Goal: Find specific page/section

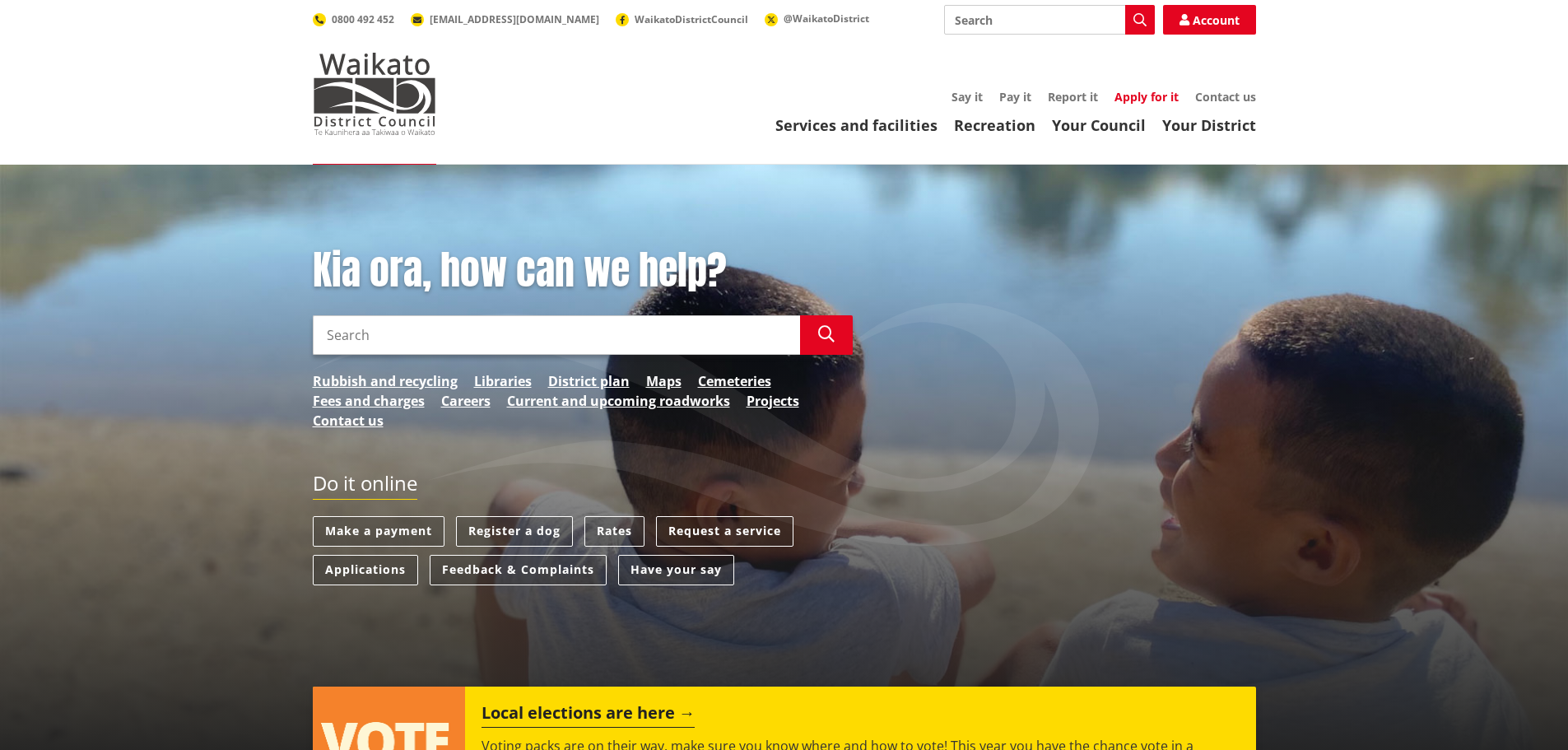
click at [1147, 94] on link "Apply for it" at bounding box center [1146, 97] width 64 height 16
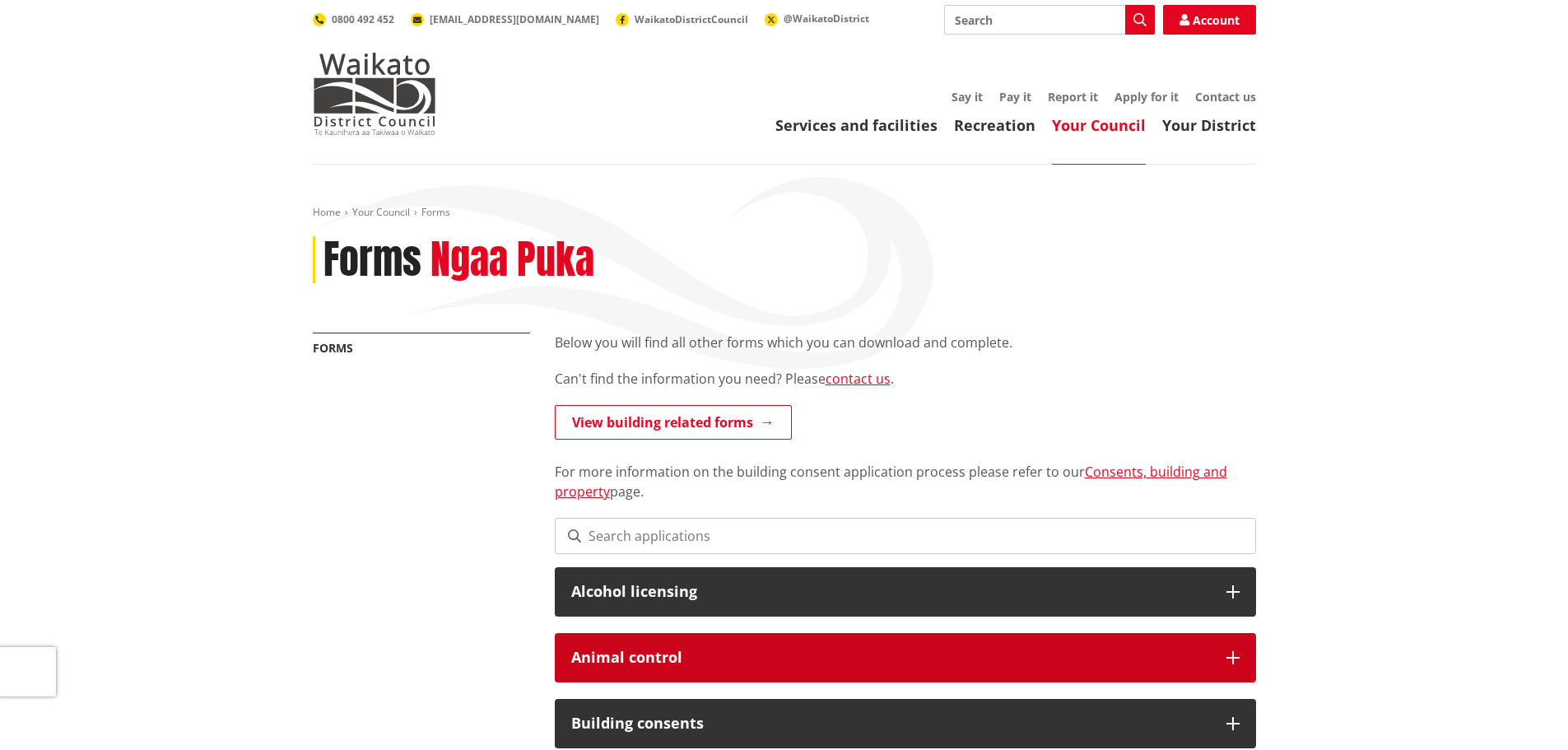
click at [1233, 655] on icon at bounding box center [1233, 658] width 13 height 13
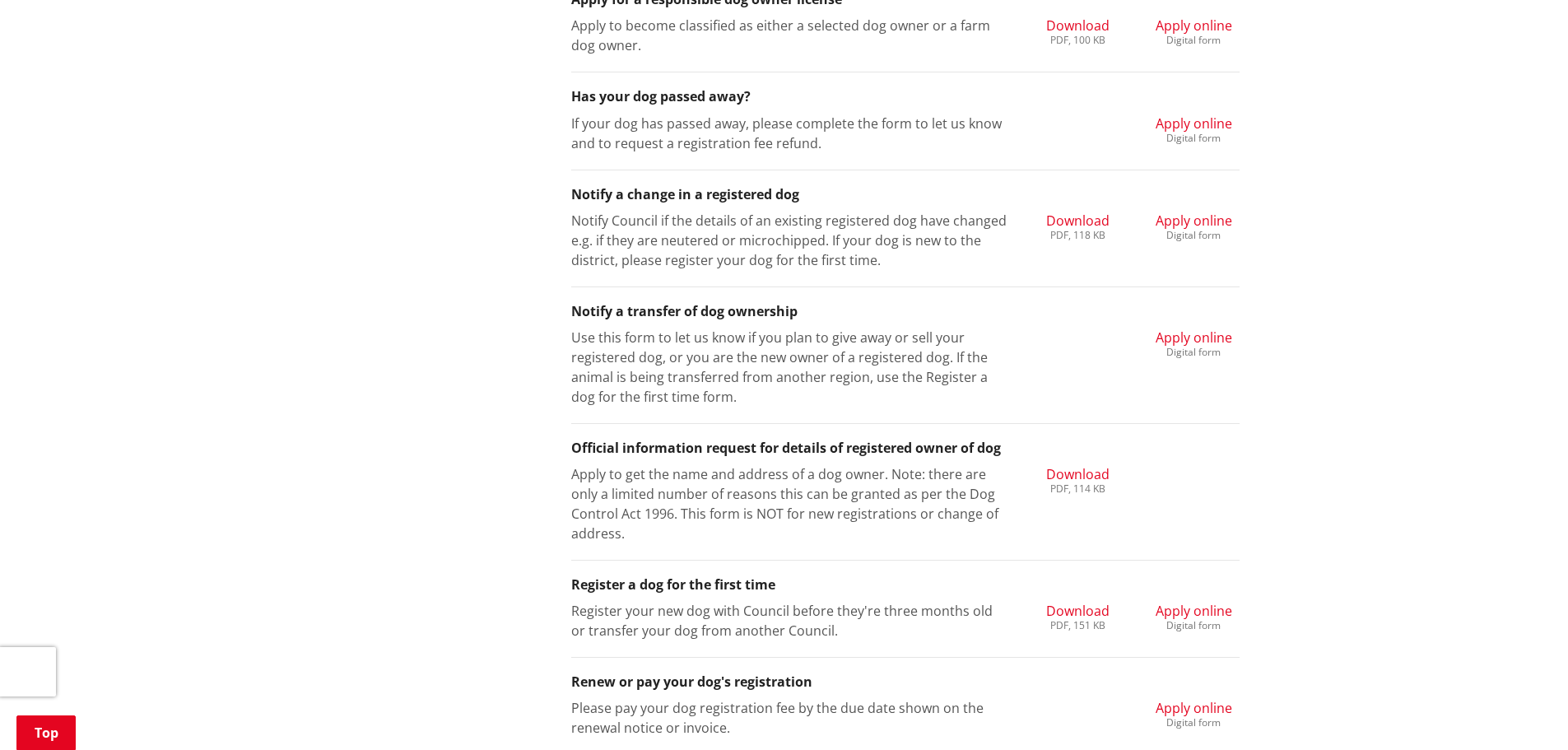
scroll to position [823, 0]
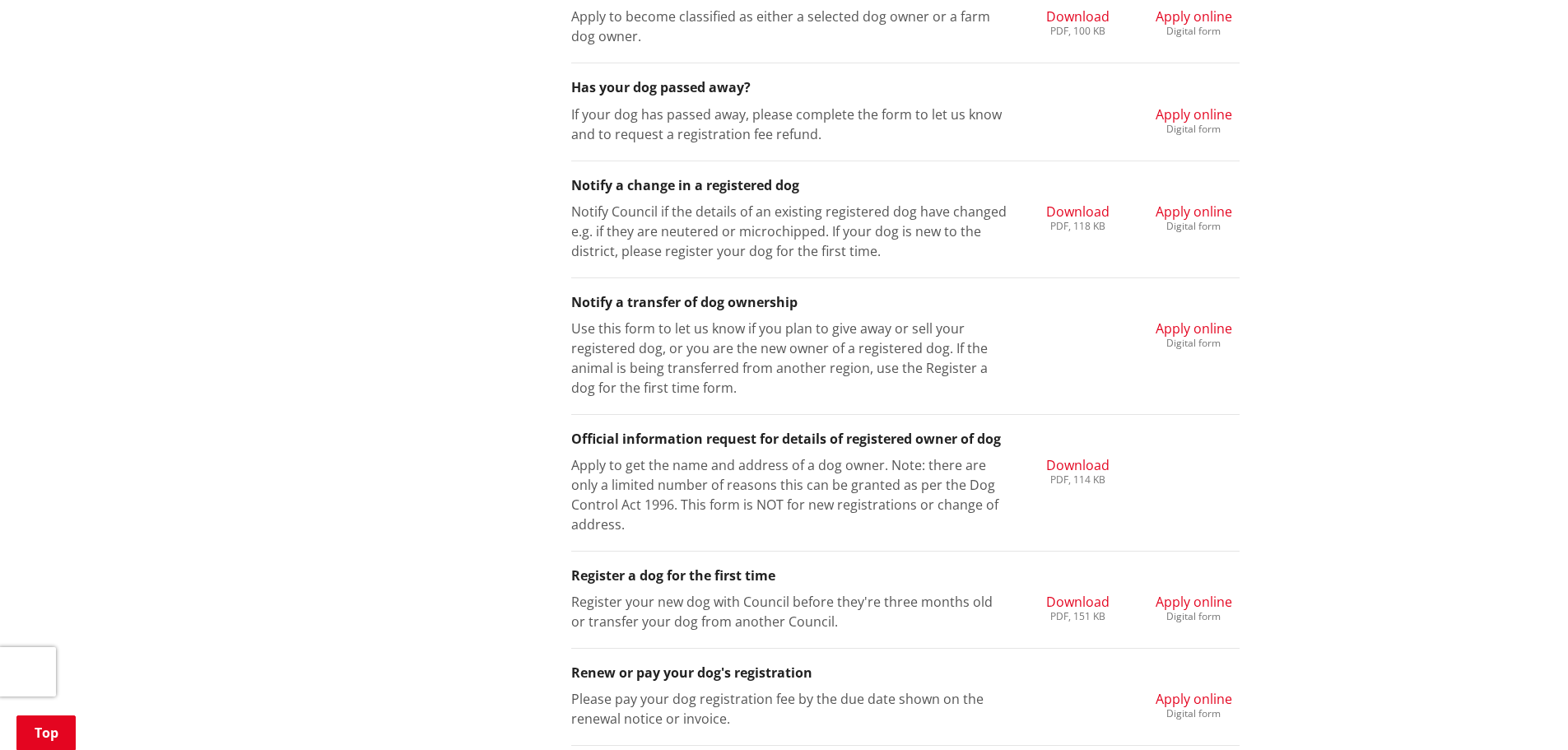
click at [1189, 607] on span "Apply online" at bounding box center [1194, 601] width 77 height 18
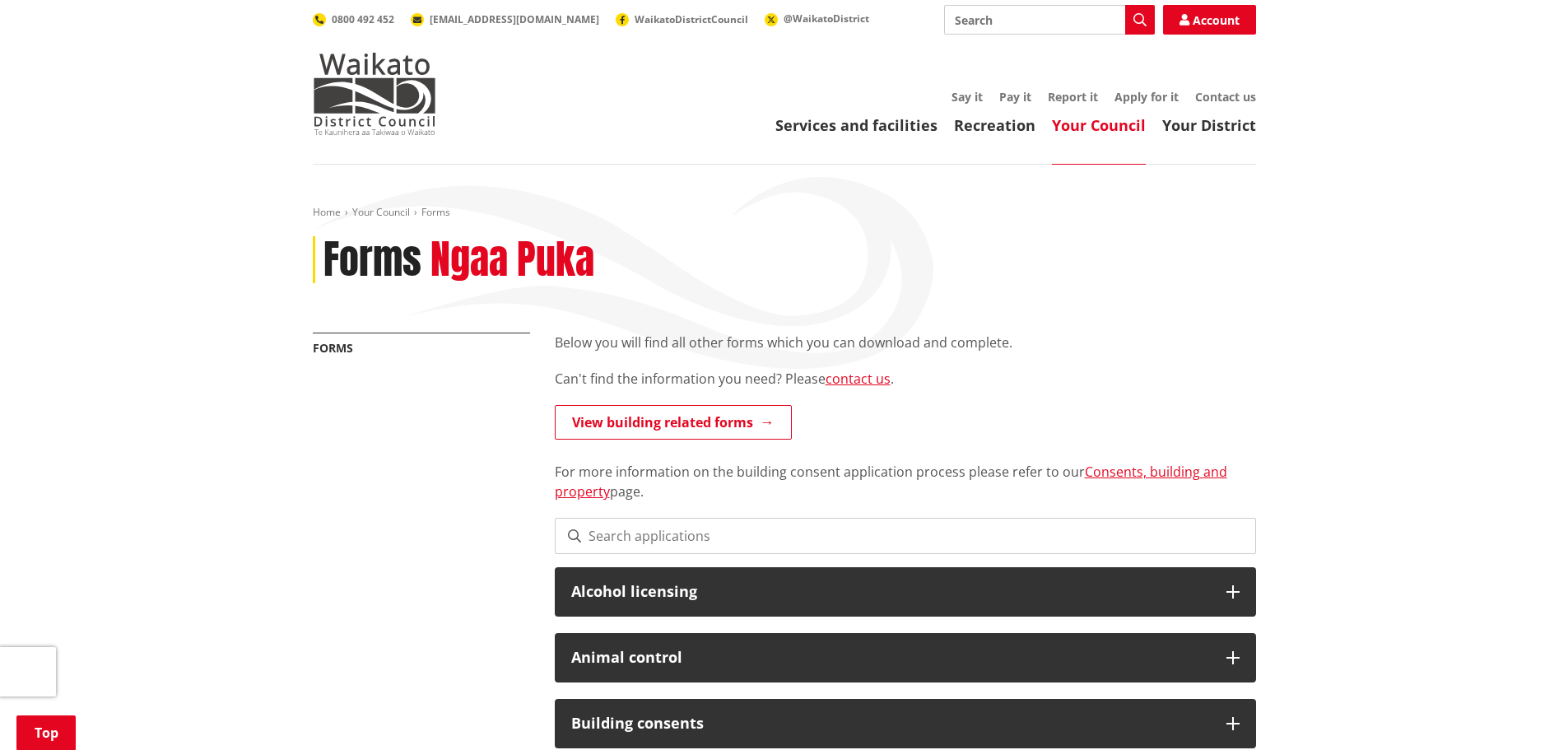
scroll to position [823, 0]
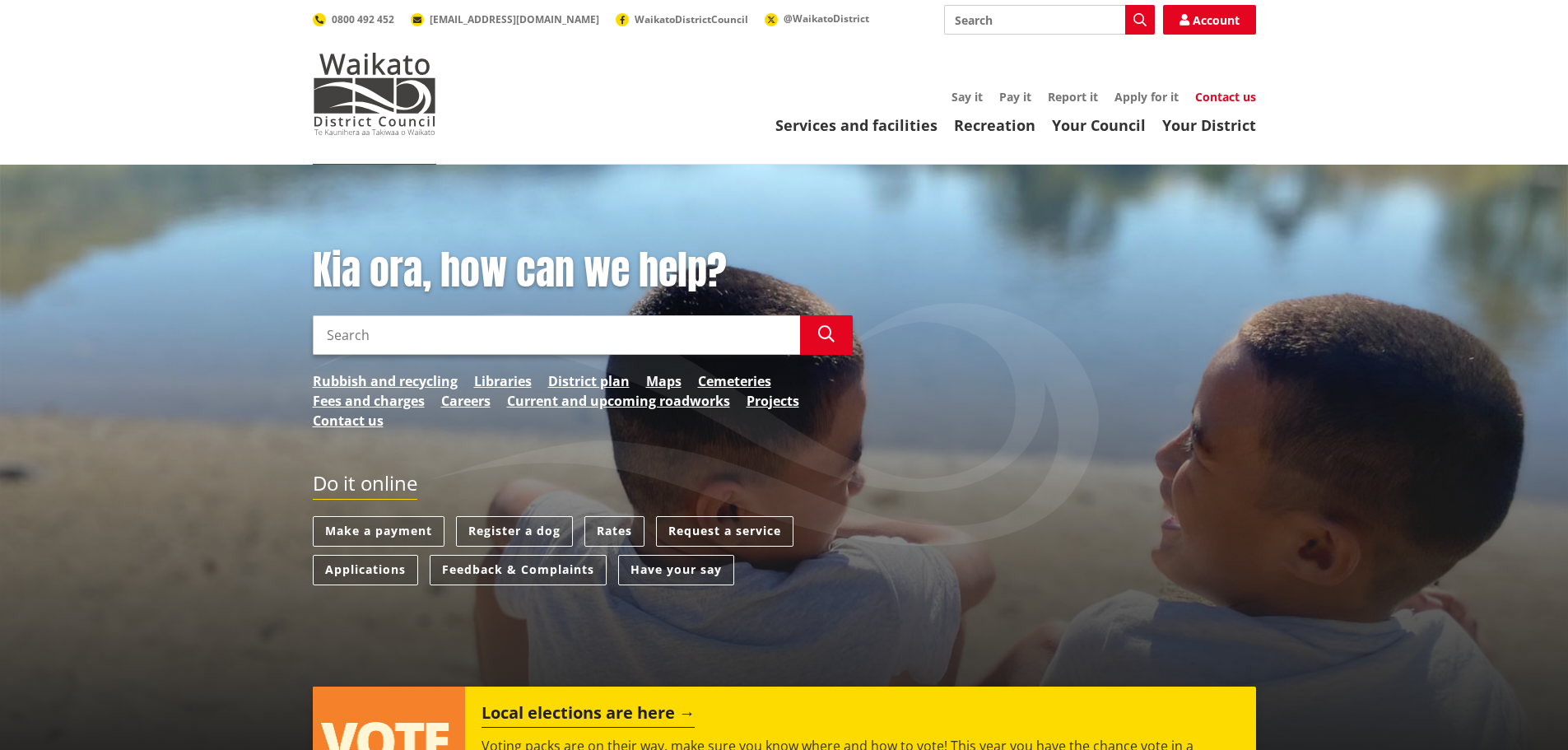
click at [1220, 98] on link "Contact us" at bounding box center [1226, 97] width 61 height 16
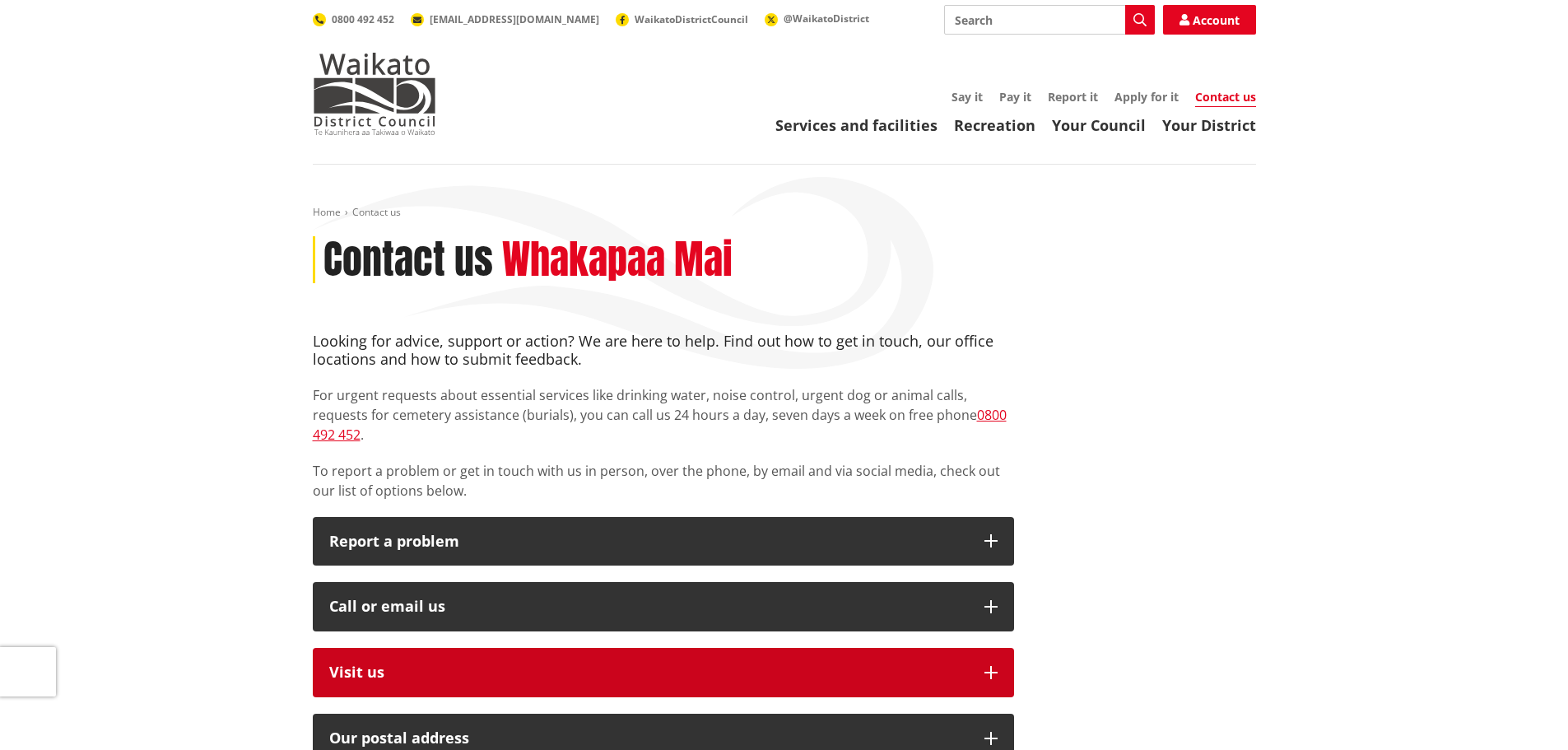
click at [990, 665] on icon "button" at bounding box center [990, 672] width 13 height 13
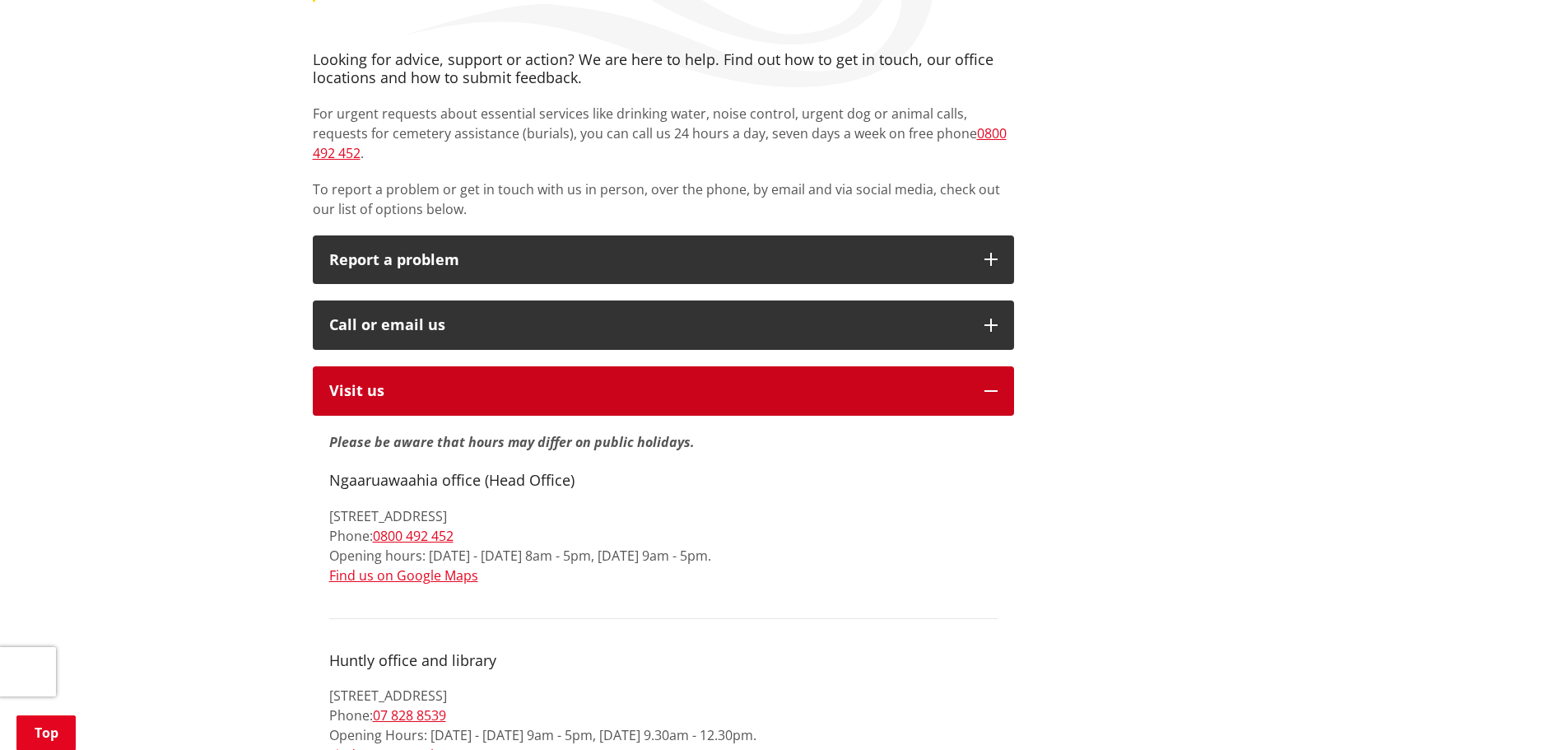
scroll to position [329, 0]
